Goal: Task Accomplishment & Management: Complete application form

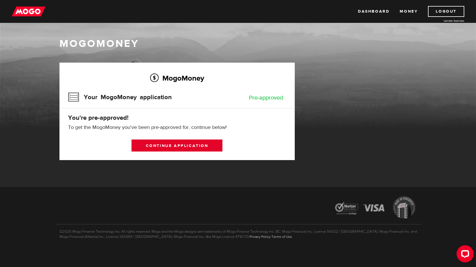
click at [153, 145] on link "Continue application" at bounding box center [176, 146] width 91 height 12
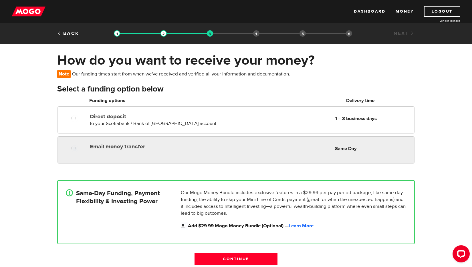
radio input "true"
click at [121, 151] on div "Email money transfer Delivery in Same Day Same Day" at bounding box center [250, 146] width 326 height 11
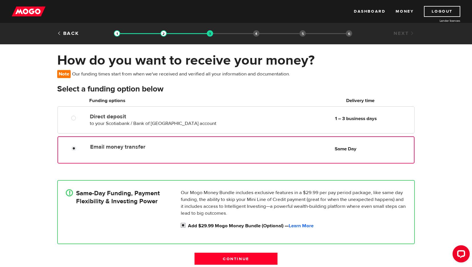
click at [185, 226] on input "Add $29.99 Mogo Money Bundle (Optional) — Learn More" at bounding box center [184, 225] width 7 height 7
checkbox input "false"
radio input "false"
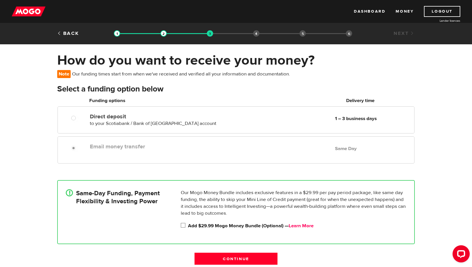
click at [313, 227] on link "Learn More" at bounding box center [300, 226] width 25 height 6
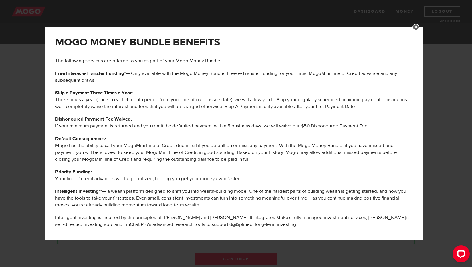
click at [135, 136] on p "Default Consequences: Mogo has the ability to call your MogoMini Line of Credit…" at bounding box center [233, 148] width 357 height 27
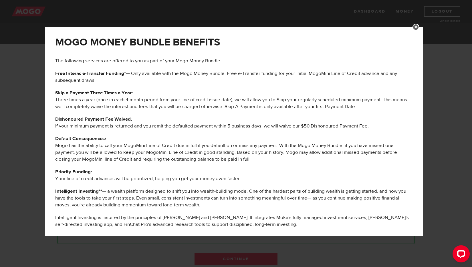
click at [178, 243] on div "MOGO MONEY BUNDLE BENEFITS The following services are offered to you as part of…" at bounding box center [236, 133] width 472 height 267
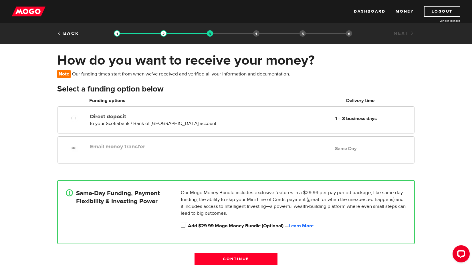
click at [182, 224] on input "Add $29.99 Mogo Money Bundle (Optional) — Learn More" at bounding box center [184, 225] width 7 height 7
checkbox input "true"
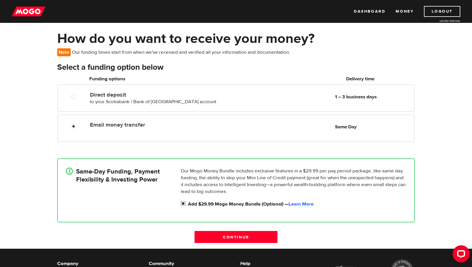
scroll to position [36, 0]
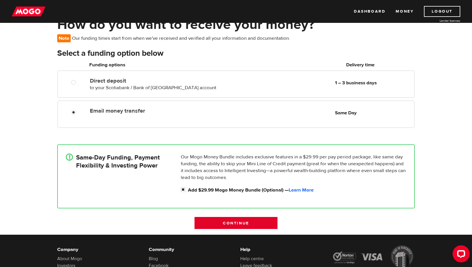
click at [251, 222] on input "Continue" at bounding box center [235, 223] width 83 height 12
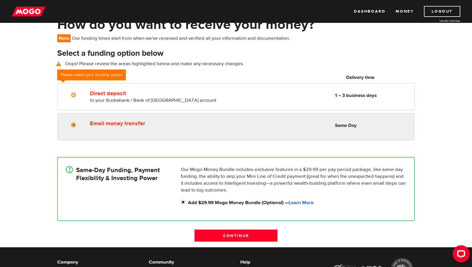
radio input "true"
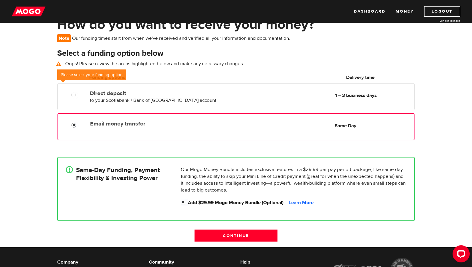
click at [75, 129] on input "Email money transfer" at bounding box center [74, 125] width 7 height 7
click at [74, 127] on input "Email money transfer" at bounding box center [74, 125] width 7 height 7
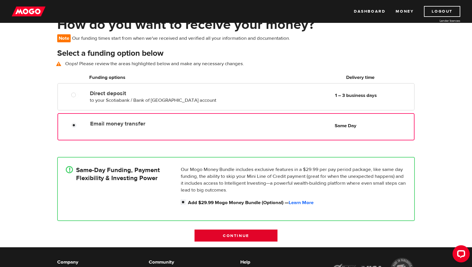
click at [246, 236] on input "Continue" at bounding box center [235, 236] width 83 height 12
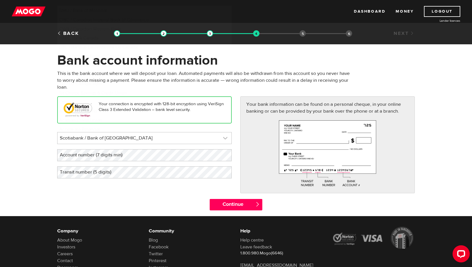
click at [180, 139] on link at bounding box center [144, 137] width 174 height 11
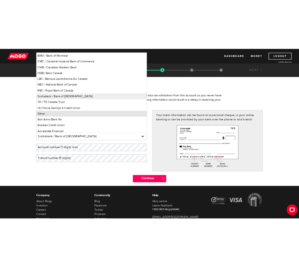
scroll to position [2, 0]
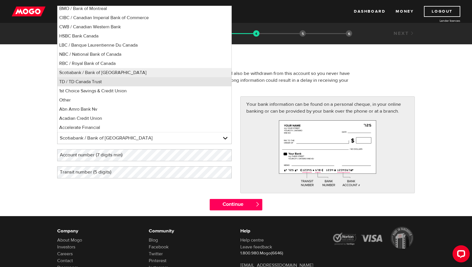
click at [128, 82] on li "TD / TD Canada Trust" at bounding box center [144, 81] width 174 height 9
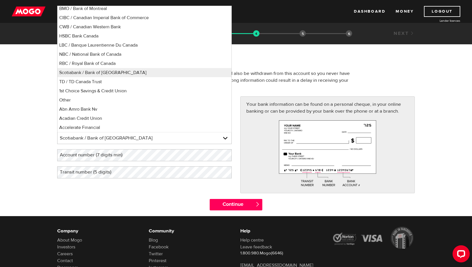
select select "9"
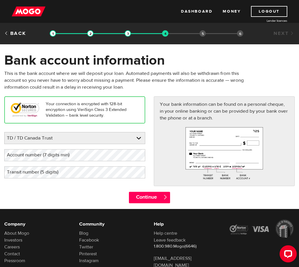
click at [56, 151] on label "Account number (7 digits min)" at bounding box center [42, 155] width 77 height 12
click at [46, 202] on div "Continue " at bounding box center [149, 200] width 299 height 17
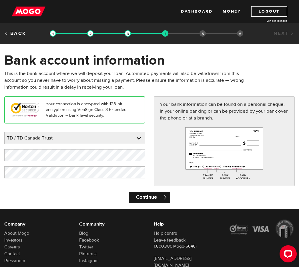
click at [144, 198] on input "Continue" at bounding box center [149, 197] width 41 height 11
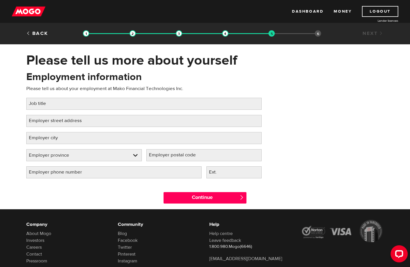
click at [38, 105] on label "Job title" at bounding box center [41, 104] width 31 height 12
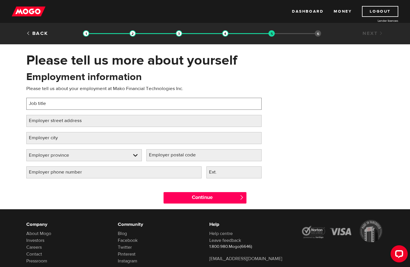
click at [38, 105] on input "Job title" at bounding box center [143, 104] width 235 height 12
type input "Senior Director, Sales and Relationships"
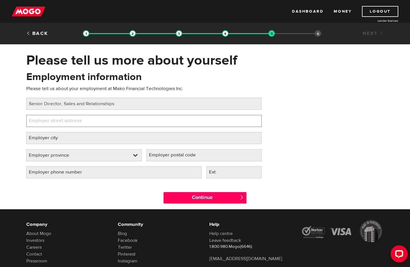
paste input "4 Place Ville Marie, Suite 300"
type input "4 Place Ville Marie, Suite 300"
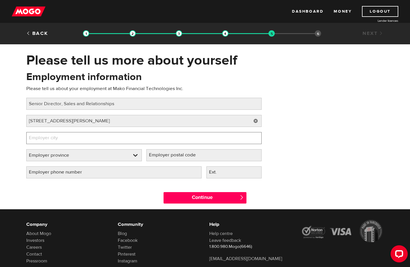
click at [113, 138] on input "Employer city" at bounding box center [143, 138] width 235 height 12
click at [165, 142] on input "Montreal" at bounding box center [143, 138] width 235 height 12
paste input "é"
type input "Montréal"
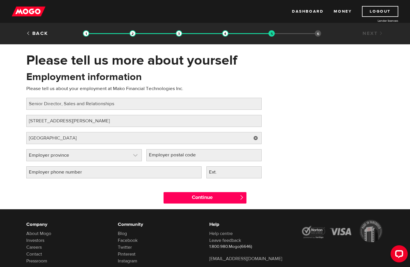
click at [83, 156] on link at bounding box center [84, 155] width 115 height 11
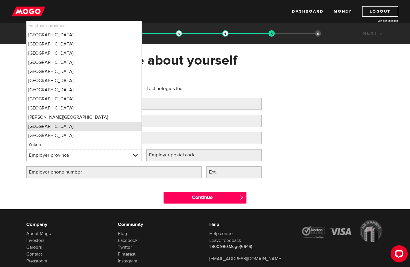
click at [75, 126] on li "Quebec" at bounding box center [84, 126] width 115 height 9
select select "QC"
click at [183, 154] on label "Employer postal code" at bounding box center [176, 155] width 61 height 12
click at [183, 154] on input "Employer postal code" at bounding box center [203, 155] width 115 height 12
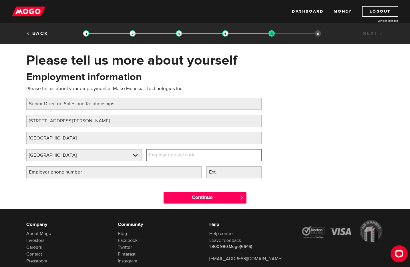
paste input "H3B 2E7"
type input "H3B 2E7"
click at [91, 174] on label "Employer phone number" at bounding box center [59, 172] width 67 height 12
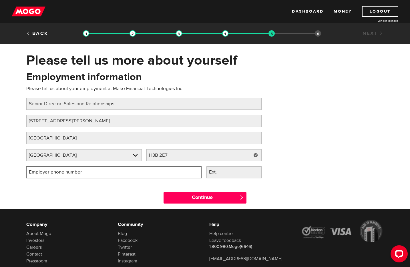
click at [91, 174] on input "Employer phone number" at bounding box center [113, 172] width 175 height 12
type input "(647) 393-5783"
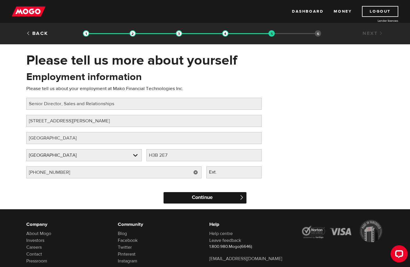
click at [220, 200] on input "Continue" at bounding box center [205, 197] width 83 height 11
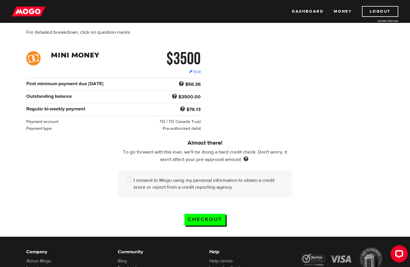
scroll to position [64, 0]
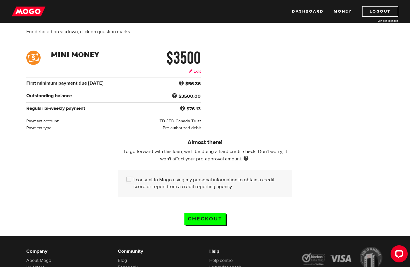
click at [194, 73] on link "Edit" at bounding box center [195, 71] width 12 height 6
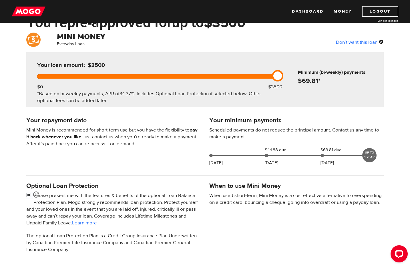
scroll to position [149, 0]
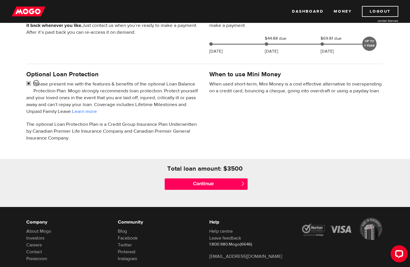
click at [29, 85] on input "checkbox" at bounding box center [29, 84] width 7 height 7
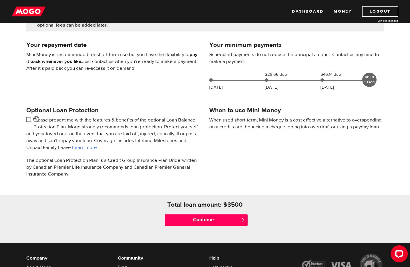
scroll to position [107, 0]
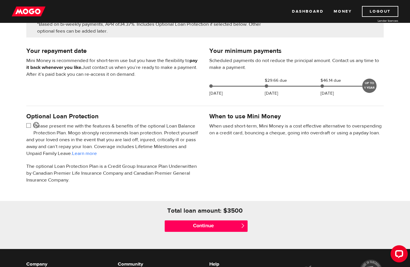
click at [27, 128] on input "checkbox" at bounding box center [29, 126] width 7 height 7
click at [194, 172] on p "The optional Loan Protection Plan is a Credit Group Insurance Plan Underwritten…" at bounding box center [113, 173] width 174 height 21
click at [97, 153] on link "Learn more" at bounding box center [84, 153] width 25 height 6
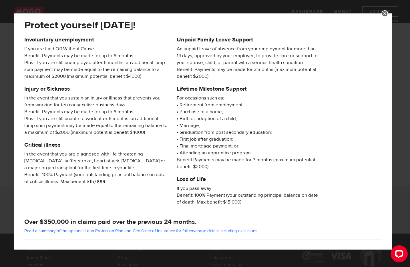
scroll to position [0, 0]
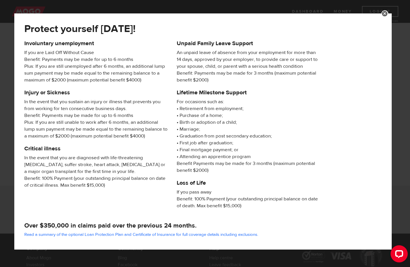
click at [386, 13] on link at bounding box center [384, 13] width 7 height 7
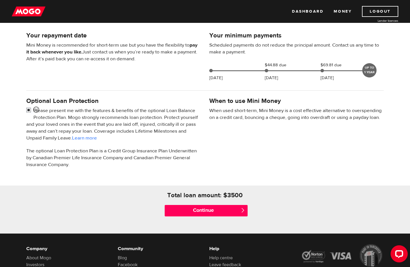
click at [28, 110] on input "checkbox" at bounding box center [29, 110] width 7 height 7
click at [29, 112] on input "checkbox" at bounding box center [29, 110] width 7 height 7
checkbox input "false"
click at [198, 212] on input "Continue" at bounding box center [206, 210] width 83 height 11
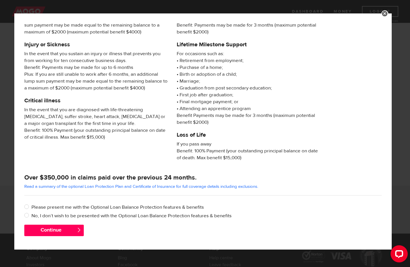
scroll to position [49, 0]
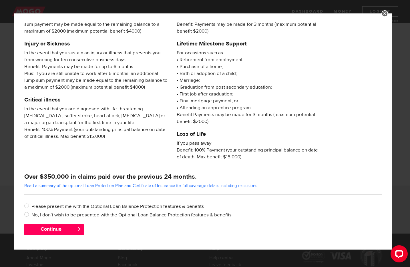
click at [385, 12] on link at bounding box center [384, 13] width 7 height 7
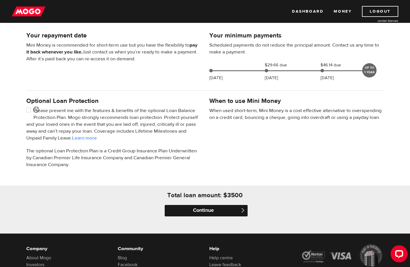
click at [200, 207] on input "Continue" at bounding box center [206, 210] width 83 height 11
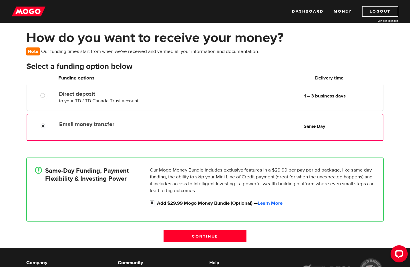
scroll to position [23, 0]
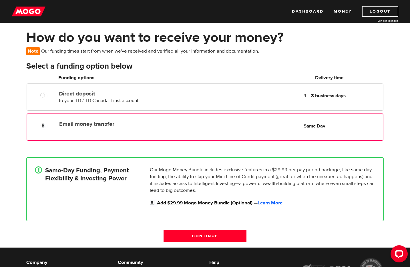
click at [193, 171] on p "Our Mogo Money Bundle includes exclusive features in a $29.99 per pay period pa…" at bounding box center [262, 179] width 225 height 27
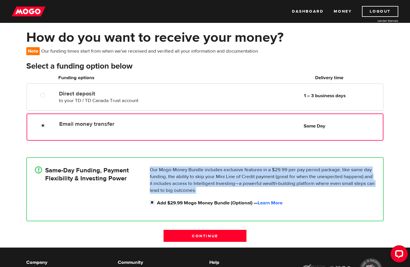
click at [193, 171] on p "Our Mogo Money Bundle includes exclusive features in a $29.99 per pay period pa…" at bounding box center [262, 179] width 225 height 27
click at [194, 175] on p "Our Mogo Money Bundle includes exclusive features in a $29.99 per pay period pa…" at bounding box center [262, 179] width 225 height 27
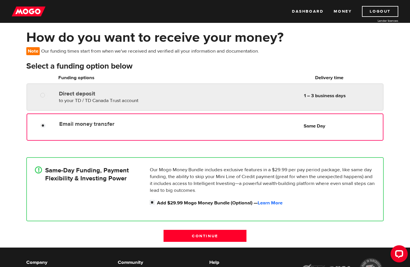
radio input "true"
click at [65, 97] on div "Direct deposit to your TD / TD Canada Trust account Delivery in 1 – 3 business …" at bounding box center [125, 96] width 136 height 16
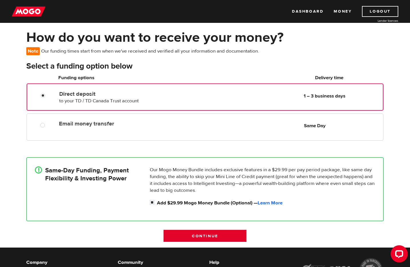
click at [188, 235] on input "Continue" at bounding box center [205, 236] width 83 height 12
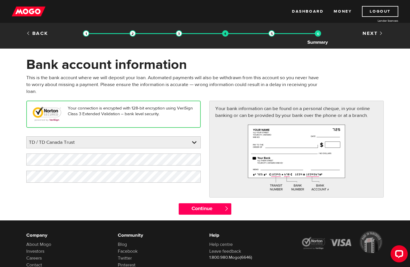
click at [318, 33] on img at bounding box center [318, 33] width 6 height 6
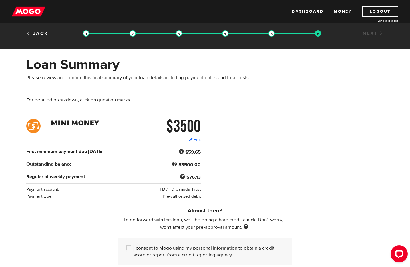
click at [271, 33] on img at bounding box center [271, 33] width 6 height 6
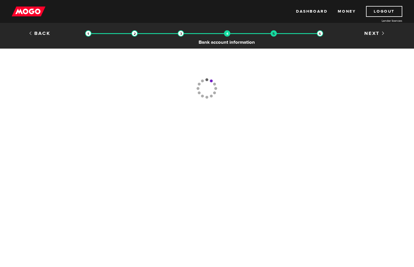
type input "(647) 393-5783"
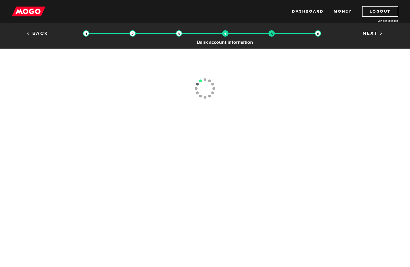
click at [227, 33] on img at bounding box center [225, 33] width 6 height 6
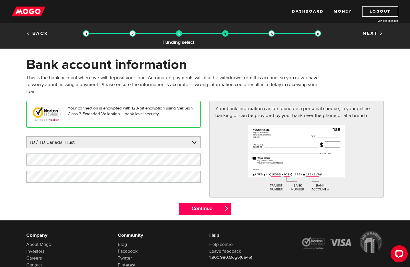
click at [181, 35] on img at bounding box center [179, 33] width 6 height 6
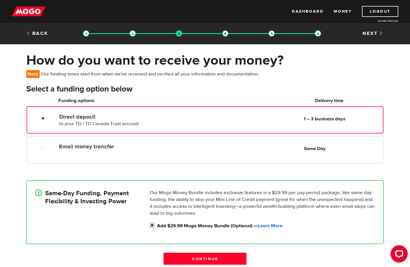
click at [150, 226] on input "Add $29.99 Mogo Money Bundle (Optional) — Learn More" at bounding box center [153, 225] width 7 height 7
checkbox input "false"
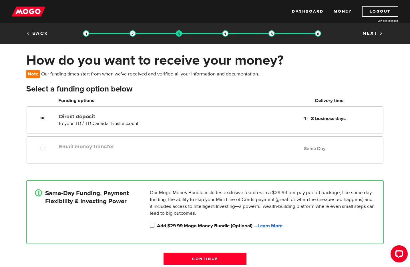
click at [54, 152] on div at bounding box center [44, 148] width 34 height 7
click at [231, 257] on input "Continue" at bounding box center [205, 259] width 83 height 12
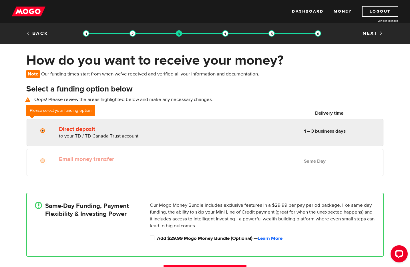
radio input "true"
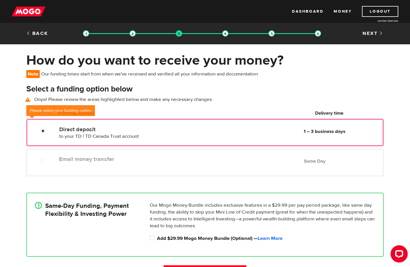
click at [70, 131] on label "Direct deposit" at bounding box center [124, 129] width 131 height 7
click at [48, 131] on input "Direct deposit" at bounding box center [44, 131] width 7 height 7
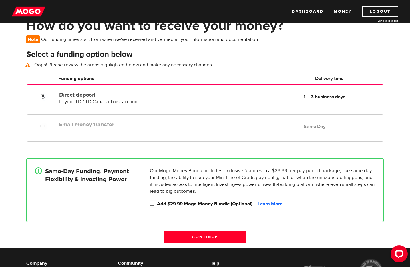
scroll to position [47, 0]
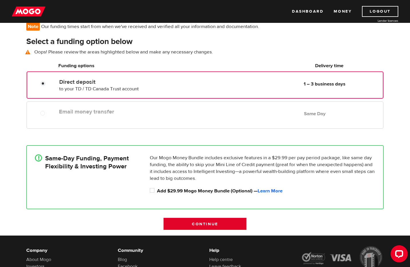
click at [214, 228] on input "Continue" at bounding box center [205, 224] width 83 height 12
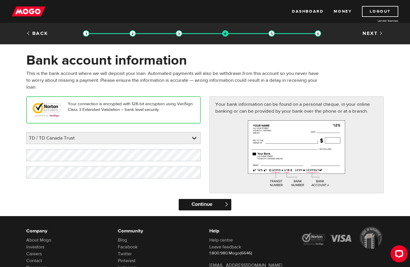
click at [190, 203] on input "Continue" at bounding box center [205, 204] width 52 height 11
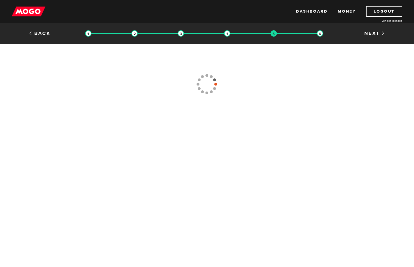
type input "(647) 393-5783"
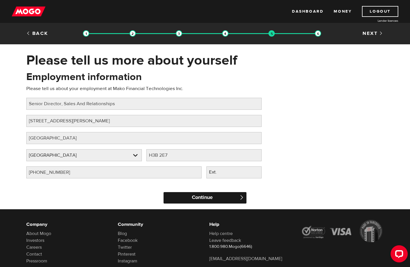
click at [204, 194] on input "Continue" at bounding box center [205, 197] width 83 height 11
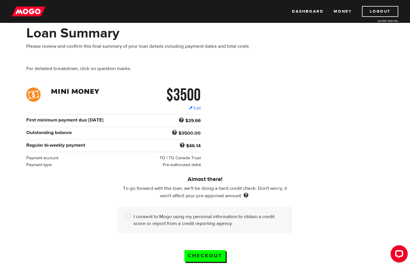
scroll to position [39, 0]
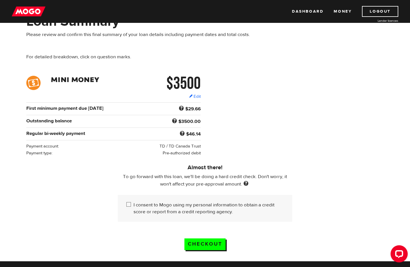
click at [134, 209] on label "I consent to Mogo using my personal information to obtain a credit score or rep…" at bounding box center [209, 209] width 150 height 14
click at [134, 209] on input "I consent to Mogo using my personal information to obtain a credit score or rep…" at bounding box center [129, 205] width 7 height 7
checkbox input "true"
click at [208, 241] on input "Checkout" at bounding box center [204, 244] width 41 height 12
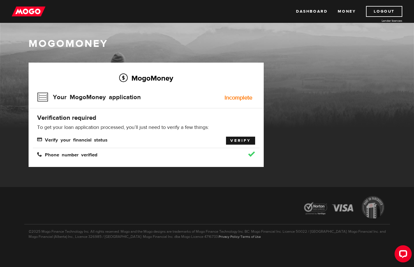
click at [229, 139] on link "Verify" at bounding box center [240, 141] width 29 height 8
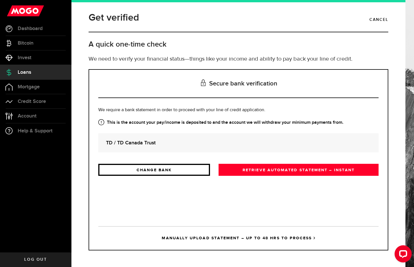
click at [185, 166] on link "CHANGE BANK" at bounding box center [154, 170] width 112 height 12
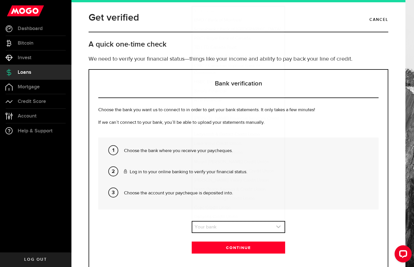
click at [212, 225] on link "expand select" at bounding box center [238, 227] width 92 height 11
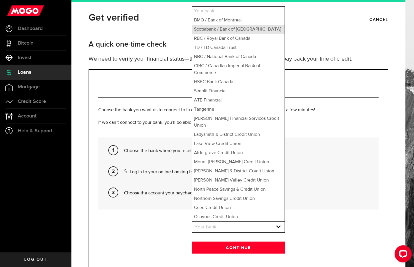
click at [210, 30] on li "Scotiabank / Bank of Nova Scotia" at bounding box center [238, 29] width 92 height 9
select select "2"
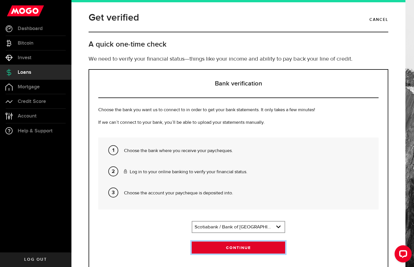
click at [238, 245] on button "Continue" at bounding box center [238, 248] width 93 height 12
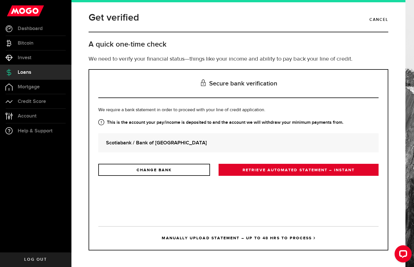
click at [250, 170] on link "RETRIEVE AUTOMATED STATEMENT – INSTANT" at bounding box center [299, 170] width 160 height 12
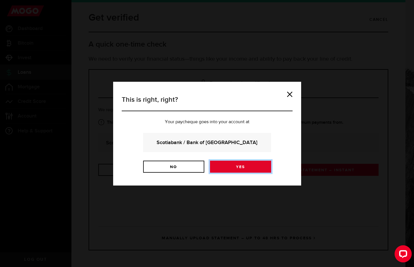
click at [233, 170] on link "Yes" at bounding box center [240, 167] width 61 height 12
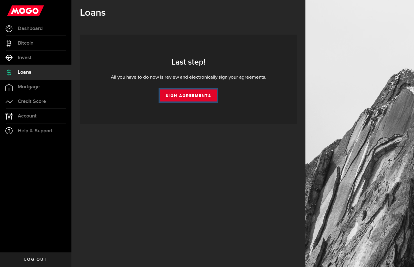
click at [191, 93] on link "Sign Agreements" at bounding box center [188, 95] width 57 height 12
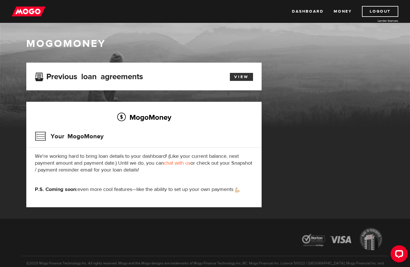
click at [248, 77] on link "View" at bounding box center [241, 77] width 23 height 8
